Goal: Task Accomplishment & Management: Manage account settings

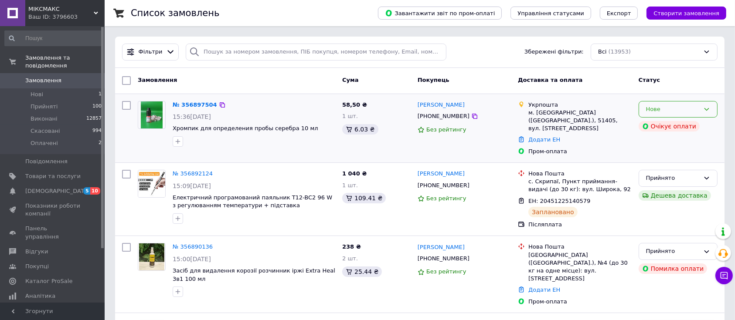
click at [705, 111] on icon at bounding box center [706, 109] width 7 height 7
click at [698, 127] on li "Прийнято" at bounding box center [678, 127] width 78 height 16
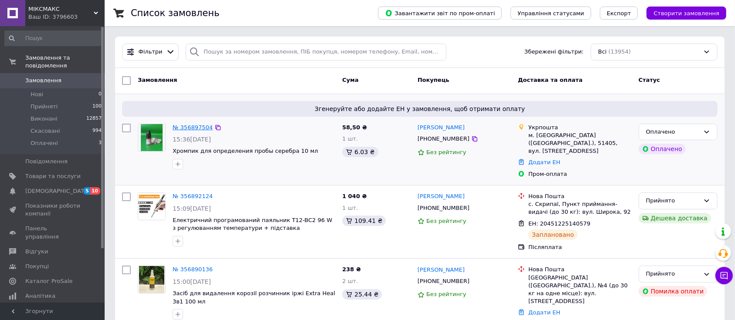
click at [187, 124] on link "№ 356897504" at bounding box center [193, 127] width 40 height 7
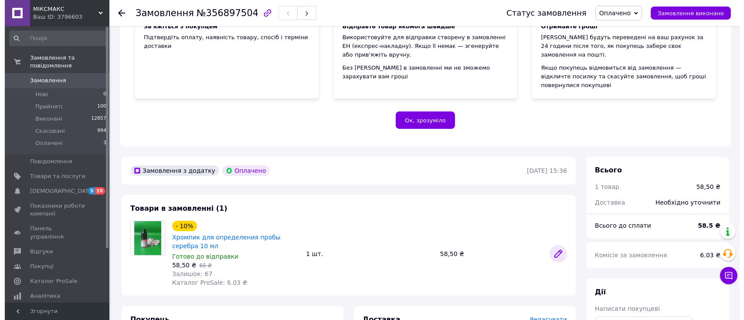
scroll to position [174, 0]
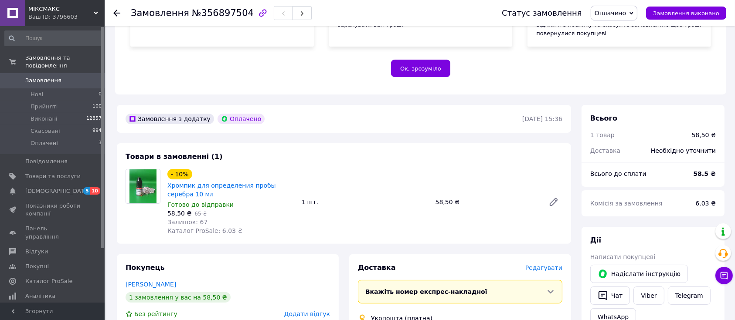
click at [551, 265] on span "Редагувати" at bounding box center [543, 268] width 37 height 7
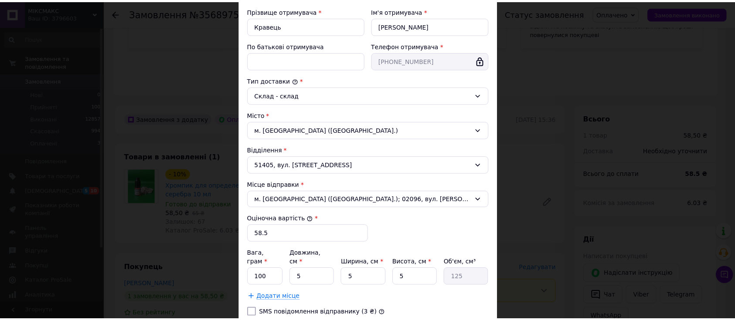
scroll to position [223, 0]
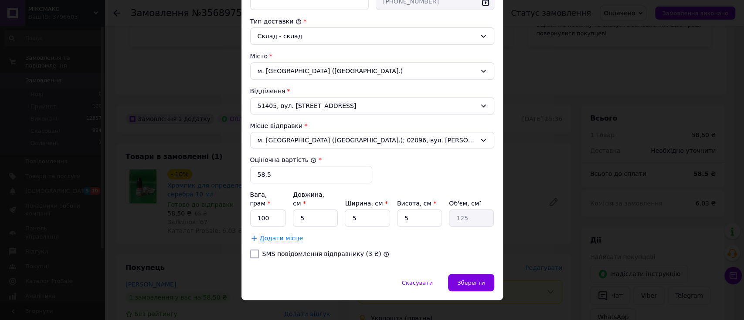
click at [551, 260] on div "× Редагування доставки Спосіб доставки Укрпошта (платна) Тариф * Стандарт Платн…" at bounding box center [372, 160] width 744 height 320
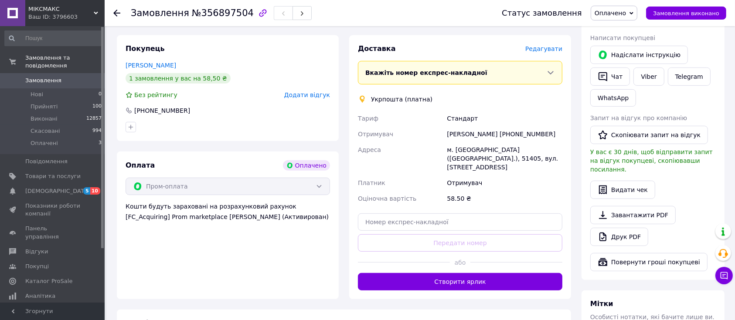
scroll to position [465, 0]
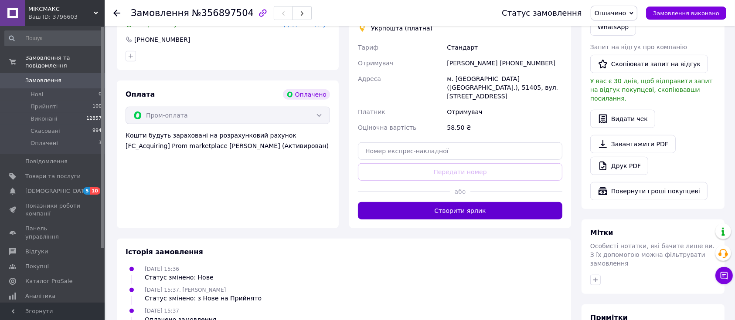
click at [431, 202] on button "Створити ярлик" at bounding box center [460, 210] width 204 height 17
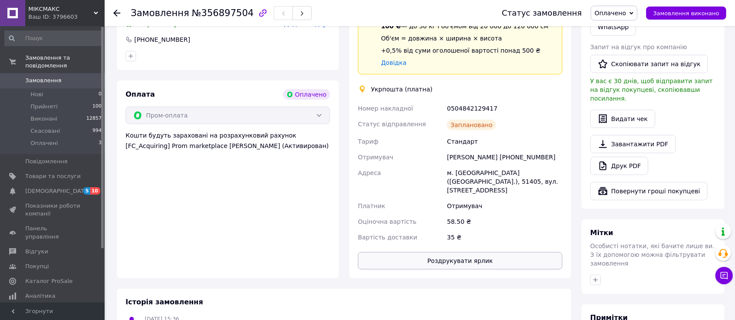
click at [463, 252] on button "Роздрукувати ярлик" at bounding box center [460, 260] width 204 height 17
drag, startPoint x: 57, startPoint y: 73, endPoint x: 78, endPoint y: 89, distance: 26.8
click at [57, 77] on span "Замовлення" at bounding box center [52, 81] width 55 height 8
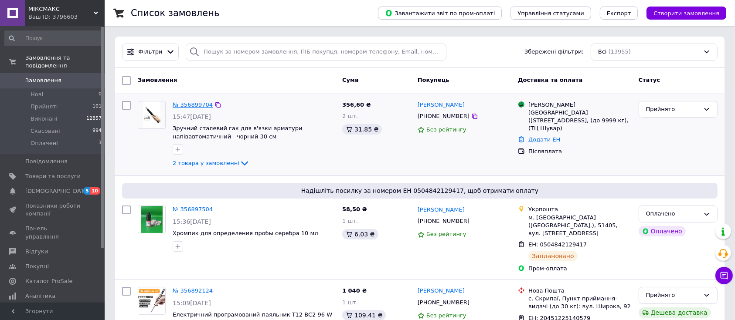
click at [189, 102] on link "№ 356899704" at bounding box center [193, 105] width 40 height 7
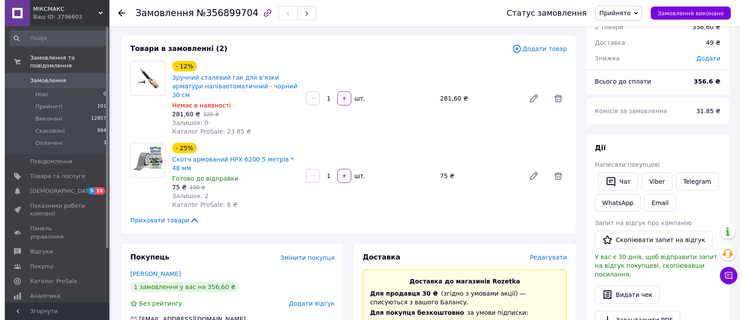
scroll to position [58, 0]
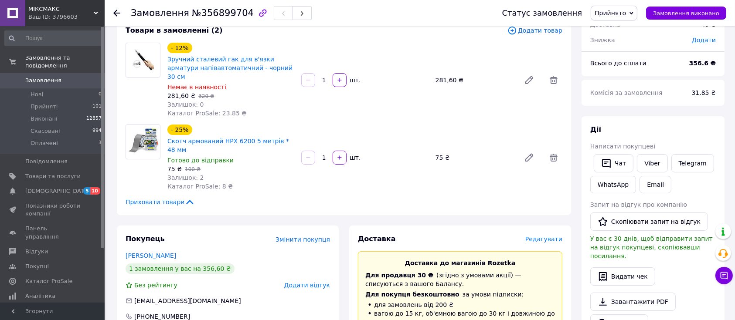
click at [548, 236] on span "Редагувати" at bounding box center [543, 239] width 37 height 7
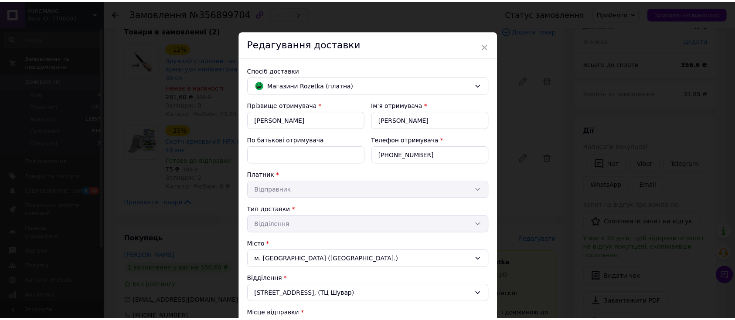
scroll to position [219, 0]
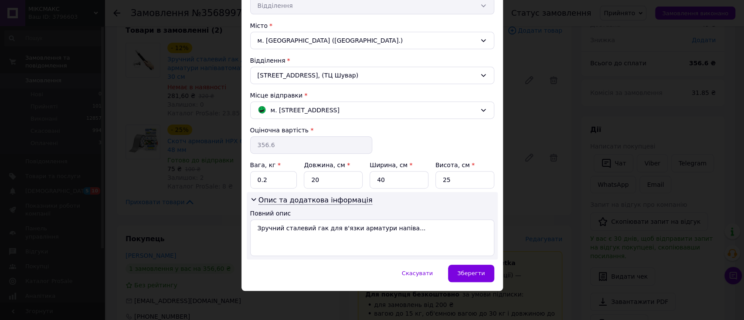
click at [541, 238] on div "× Редагування доставки Спосіб доставки Магазини Rozetka (платна) Прізвище отрим…" at bounding box center [372, 160] width 744 height 320
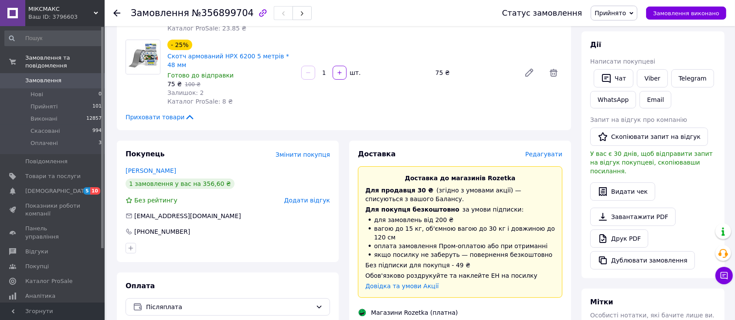
scroll to position [349, 0]
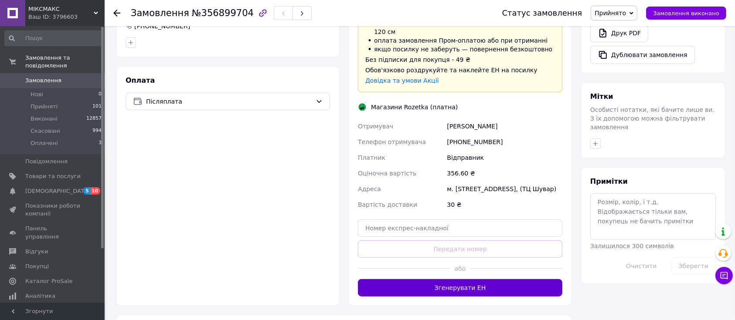
click at [480, 279] on button "Згенерувати ЕН" at bounding box center [460, 287] width 204 height 17
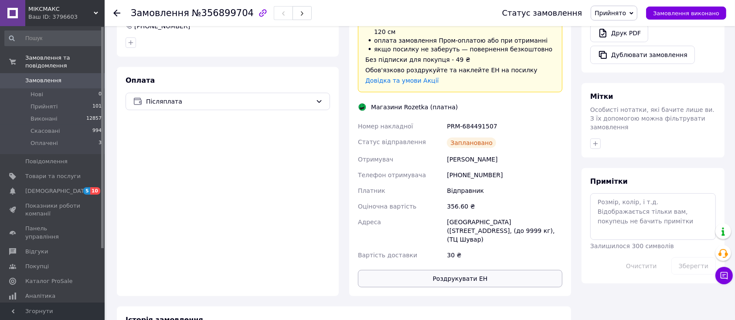
click at [478, 270] on button "Роздрукувати ЕН" at bounding box center [460, 278] width 204 height 17
